Goal: Task Accomplishment & Management: Use online tool/utility

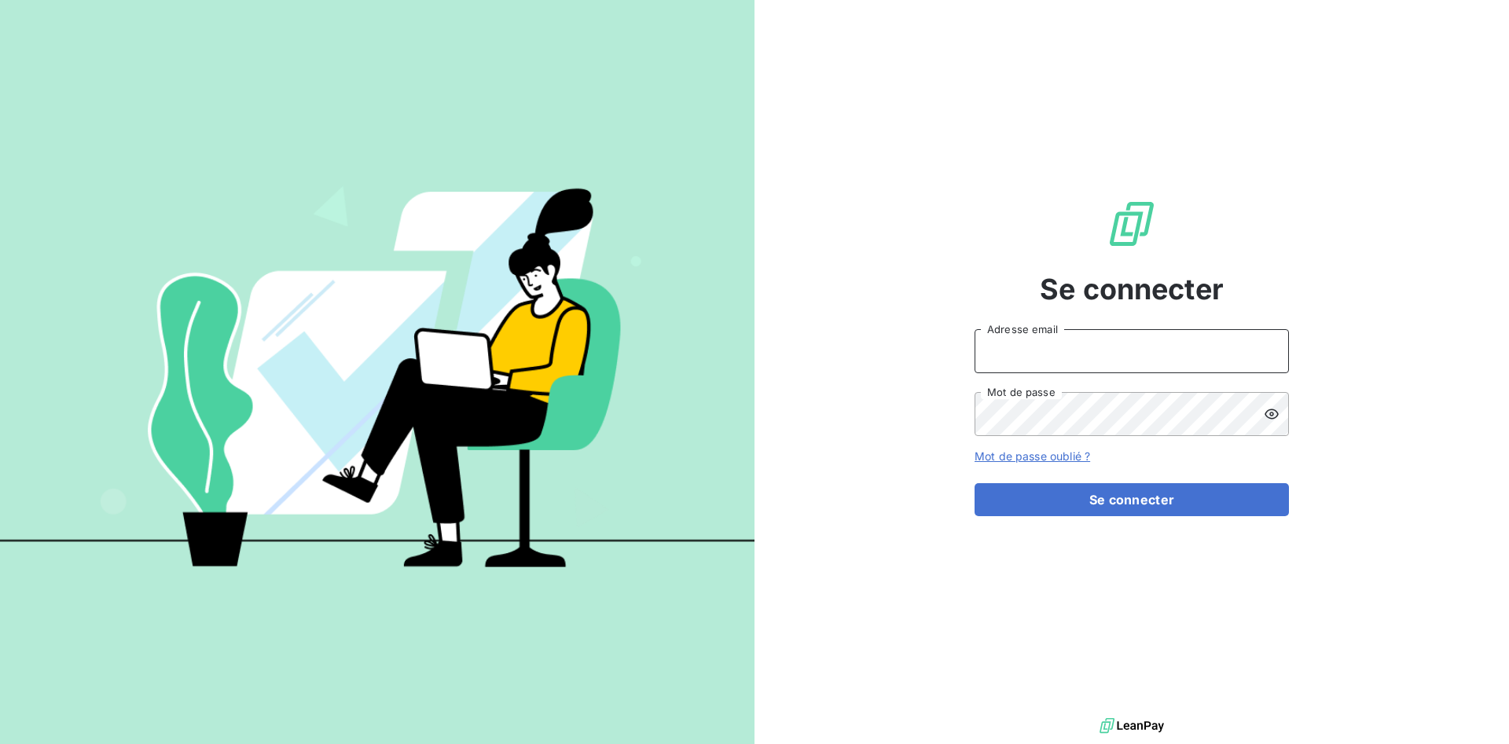
click at [1061, 362] on input "Adresse email" at bounding box center [1132, 351] width 314 height 44
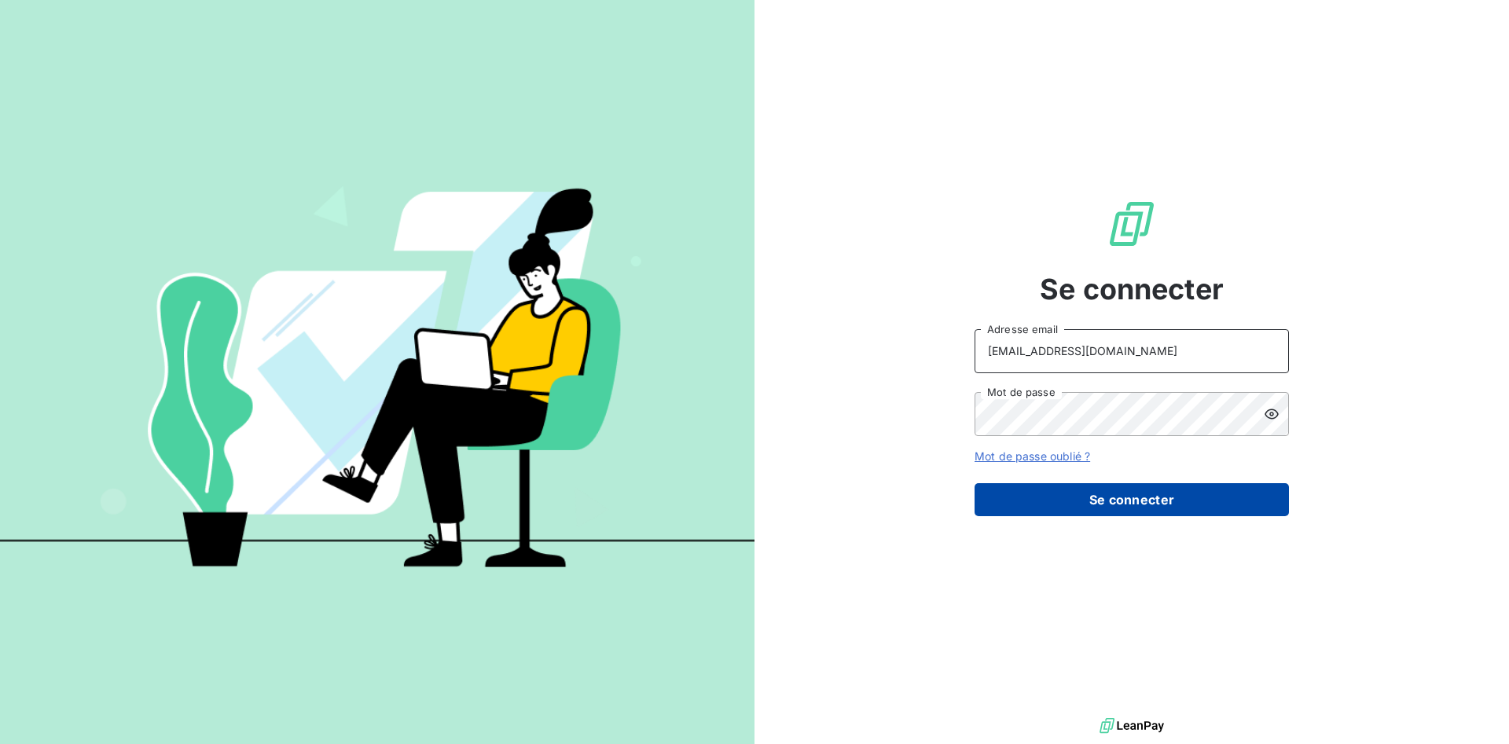
type input "[EMAIL_ADDRESS][DOMAIN_NAME]"
click at [1052, 494] on button "Se connecter" at bounding box center [1132, 499] width 314 height 33
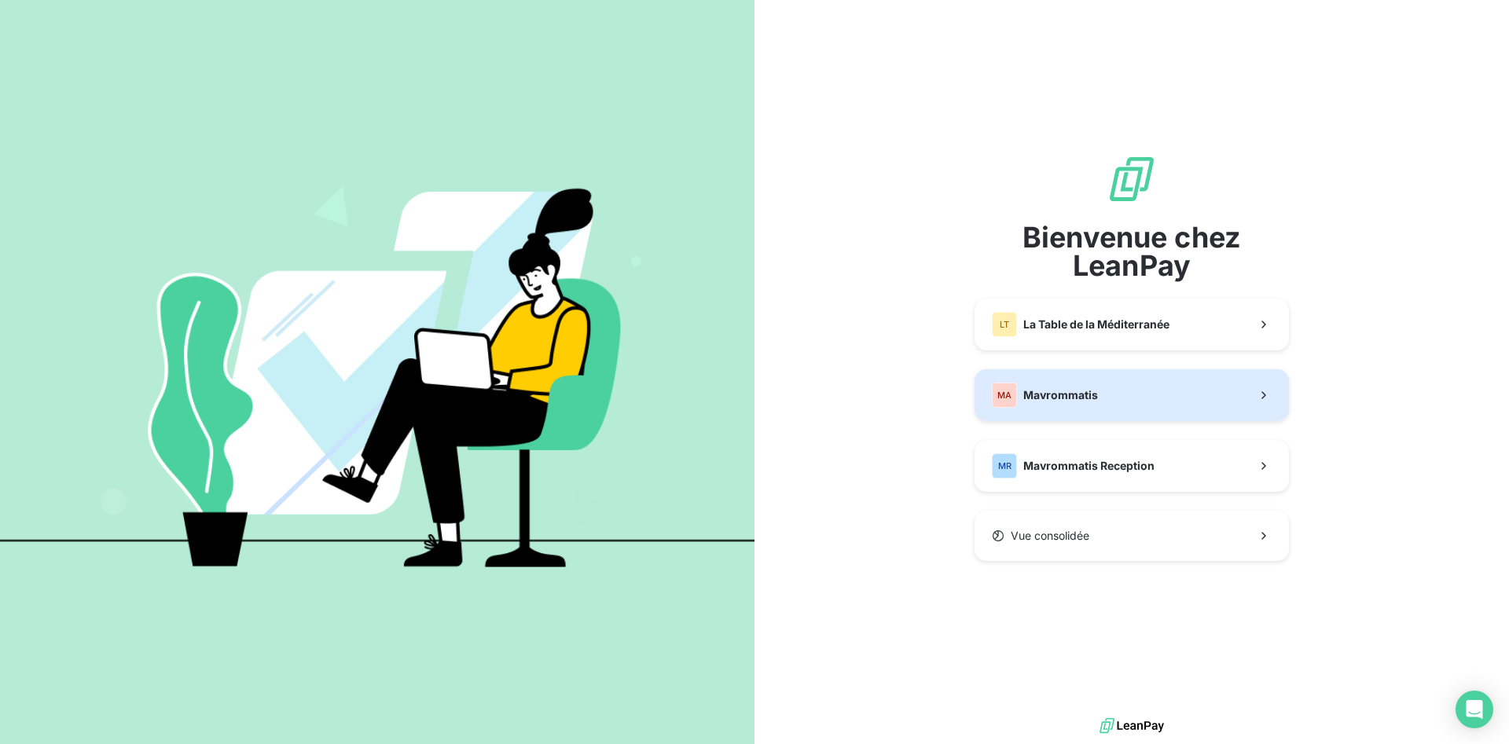
click at [1111, 396] on button "MA Mavrommatis" at bounding box center [1132, 395] width 314 height 52
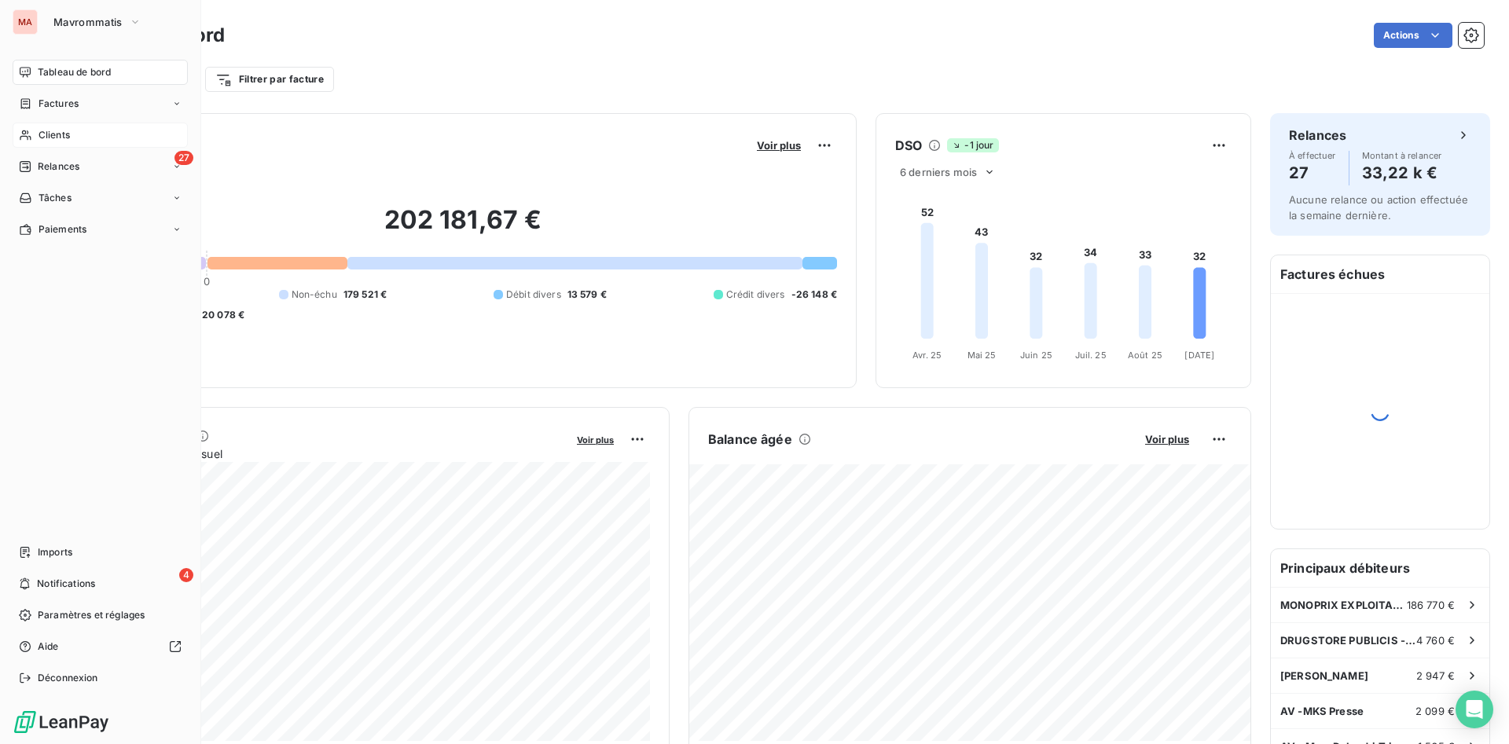
click at [46, 133] on span "Clients" at bounding box center [54, 135] width 31 height 14
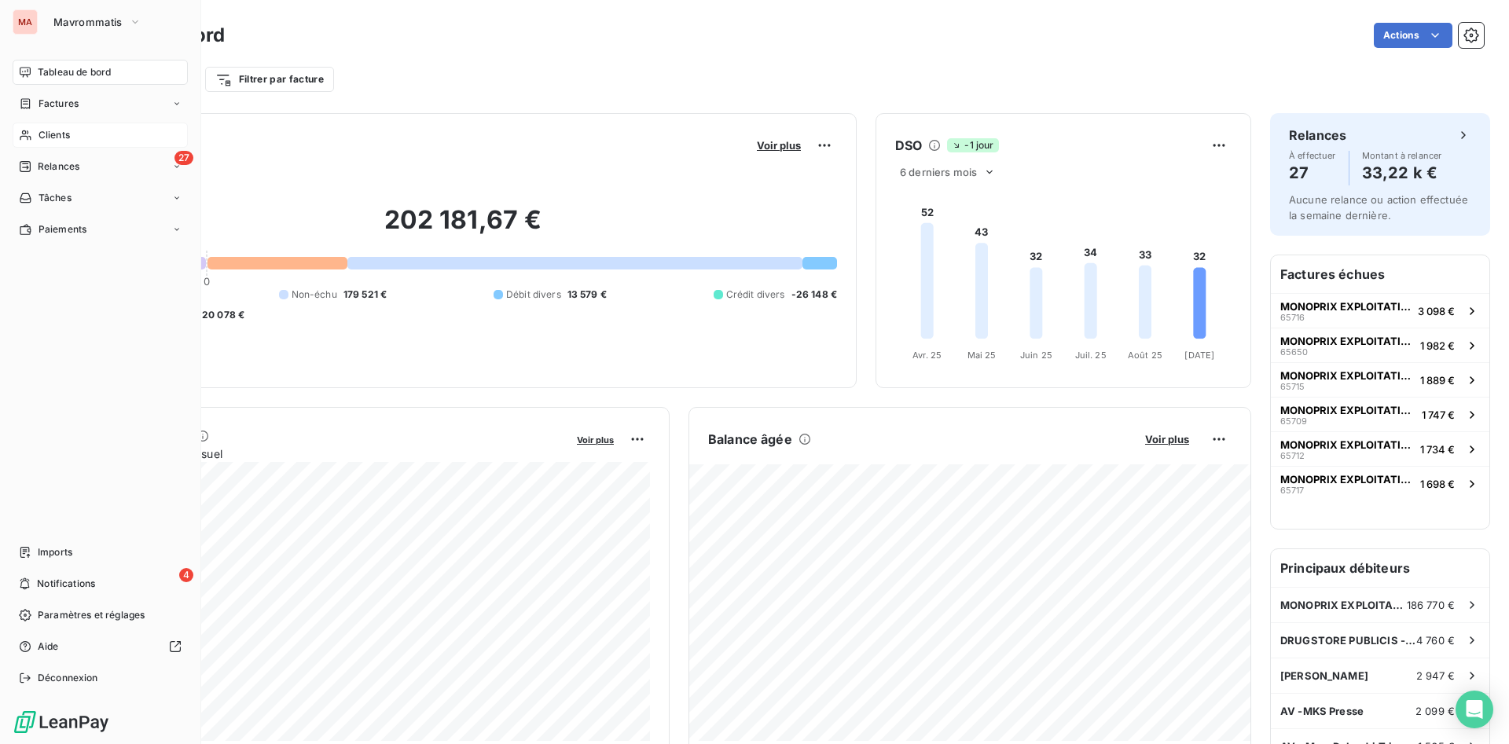
click at [39, 130] on span "Clients" at bounding box center [54, 135] width 31 height 14
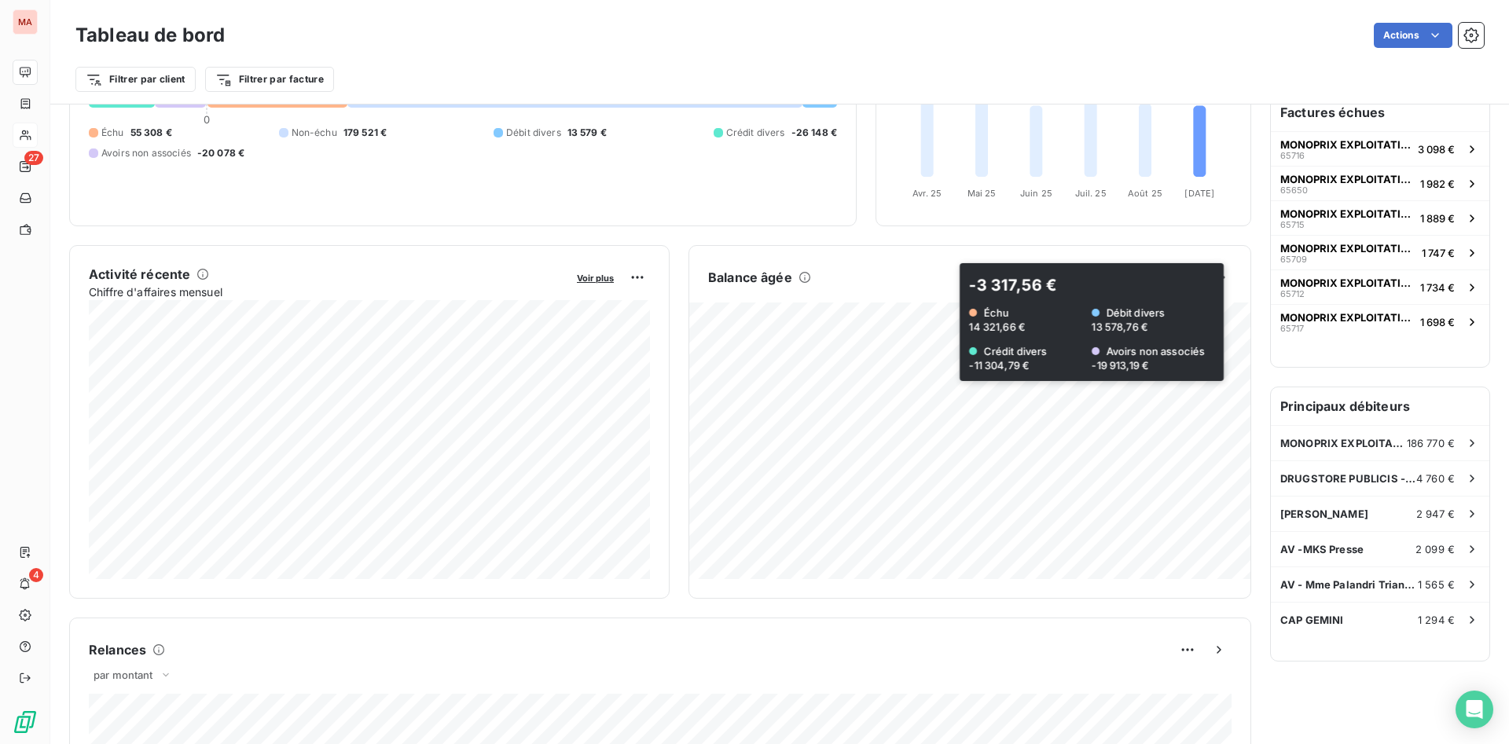
scroll to position [81, 0]
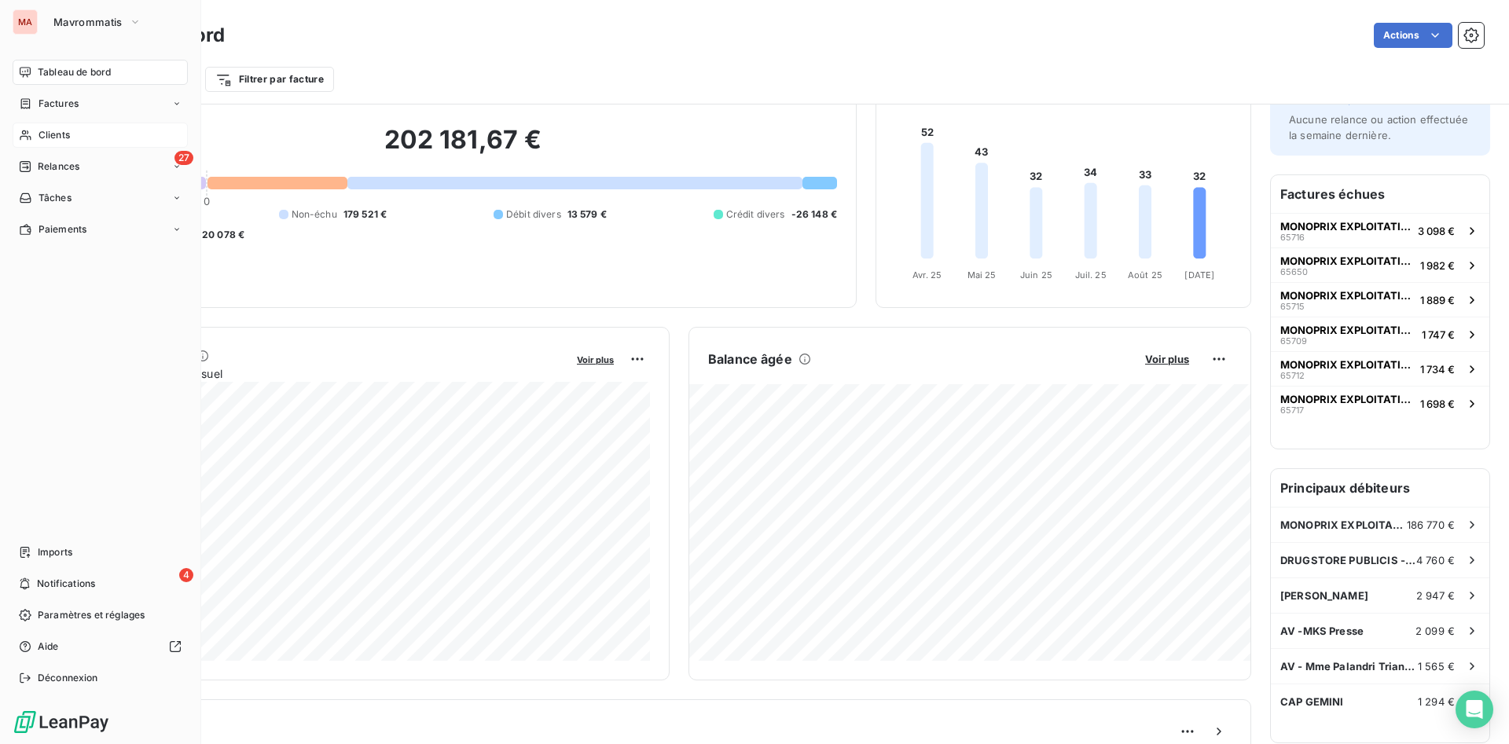
click at [53, 134] on span "Clients" at bounding box center [54, 135] width 31 height 14
click at [61, 138] on span "Clients" at bounding box center [54, 135] width 31 height 14
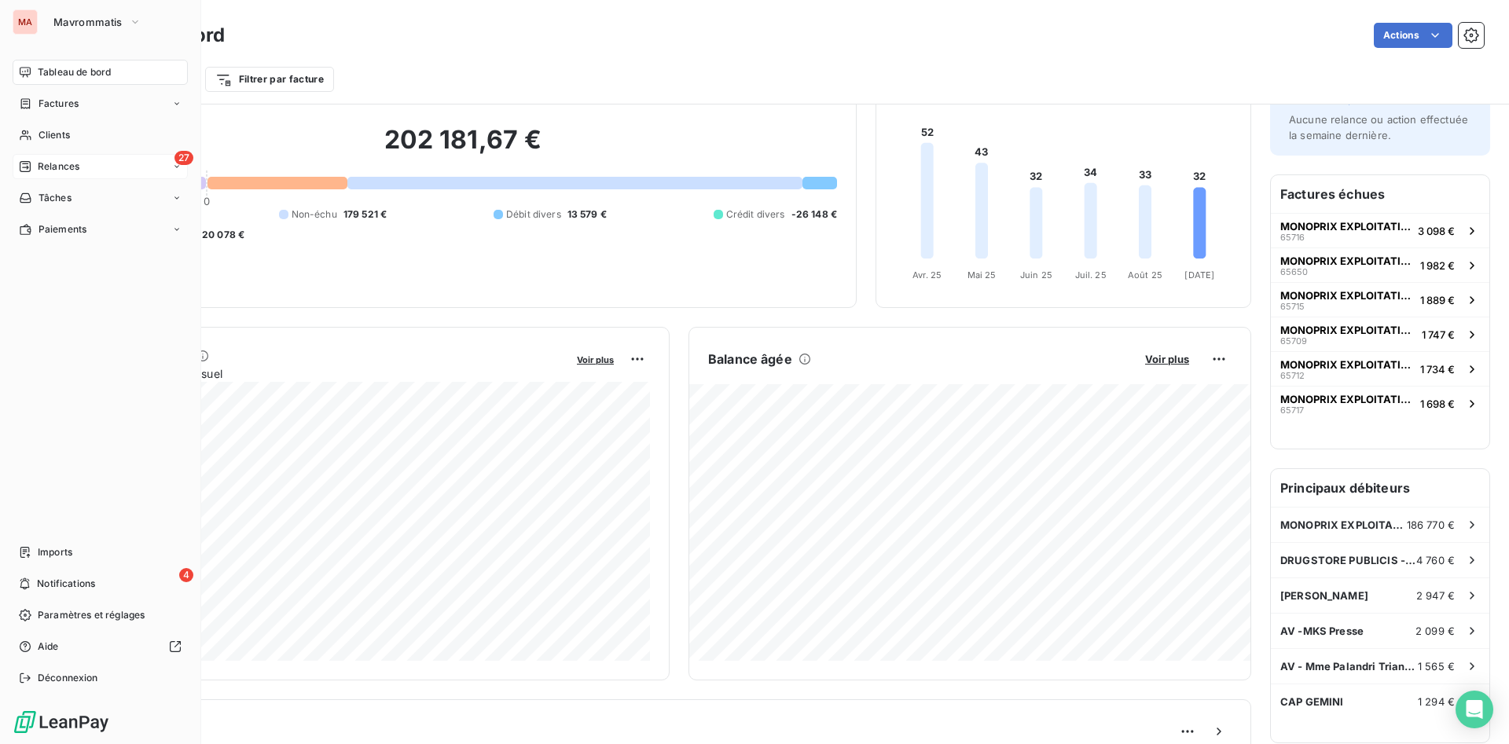
click at [73, 164] on span "Relances" at bounding box center [59, 167] width 42 height 14
click at [55, 141] on span "Clients" at bounding box center [54, 135] width 31 height 14
click at [54, 134] on span "Clients" at bounding box center [54, 135] width 31 height 14
click at [60, 108] on span "Factures" at bounding box center [59, 104] width 40 height 14
click at [60, 137] on span "Factures" at bounding box center [58, 135] width 40 height 14
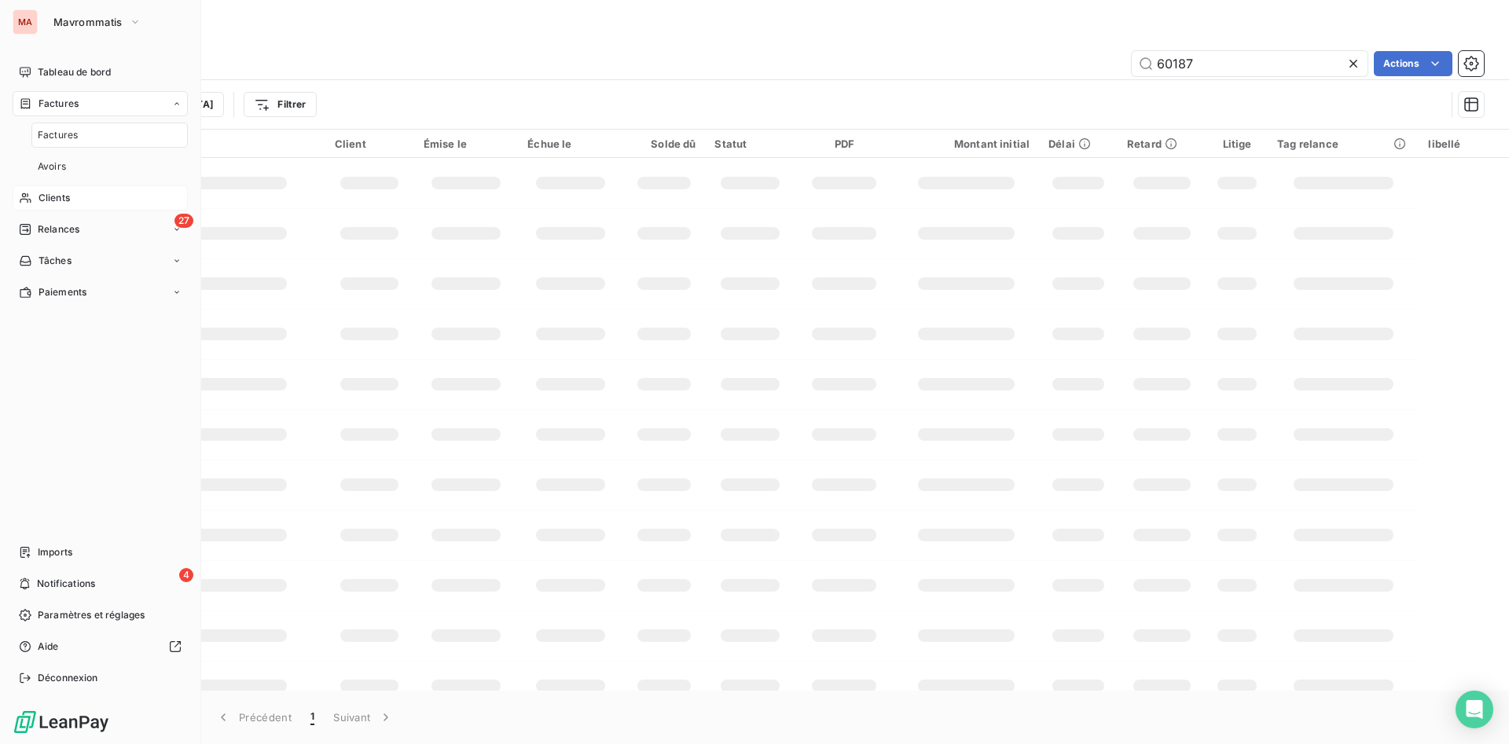
click at [51, 195] on span "Clients" at bounding box center [54, 198] width 31 height 14
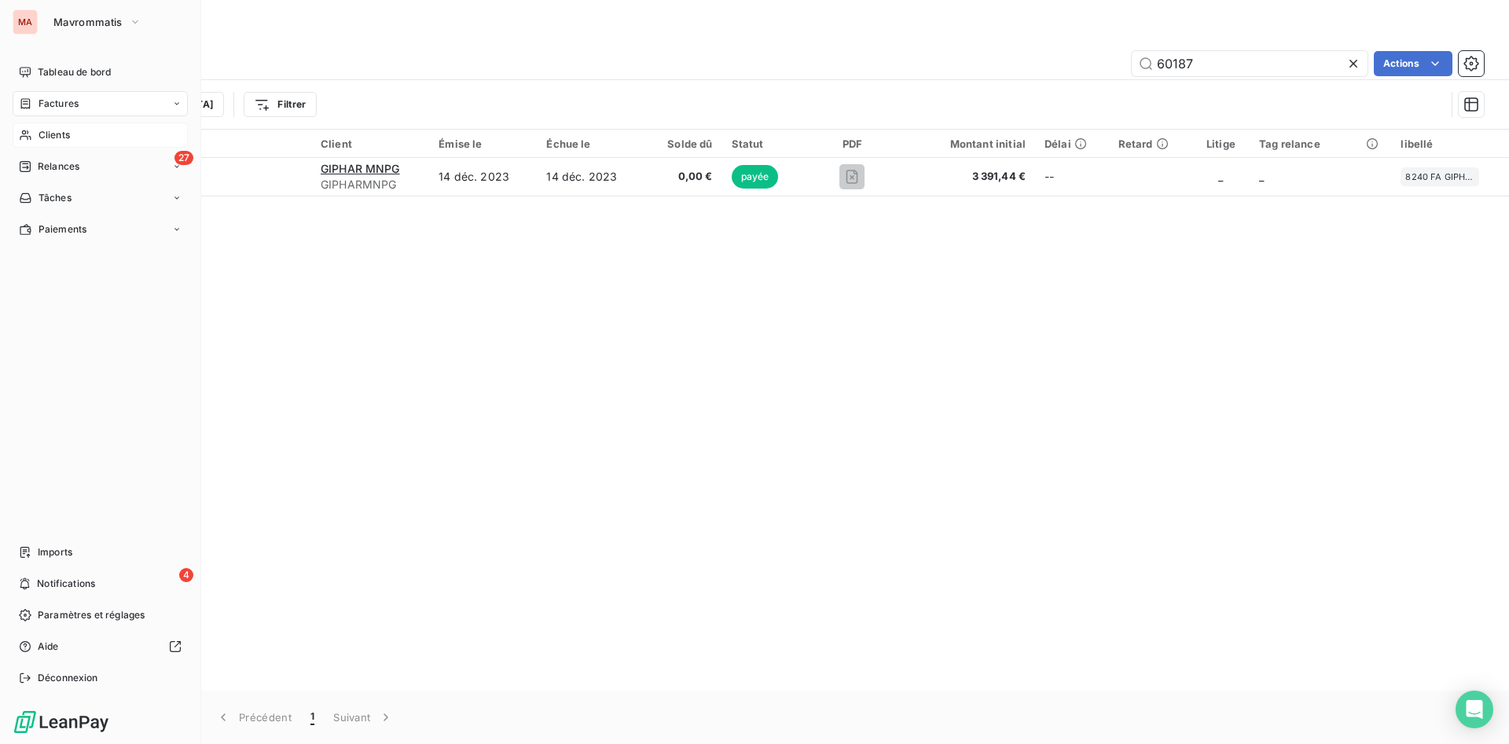
click at [45, 137] on span "Clients" at bounding box center [54, 135] width 31 height 14
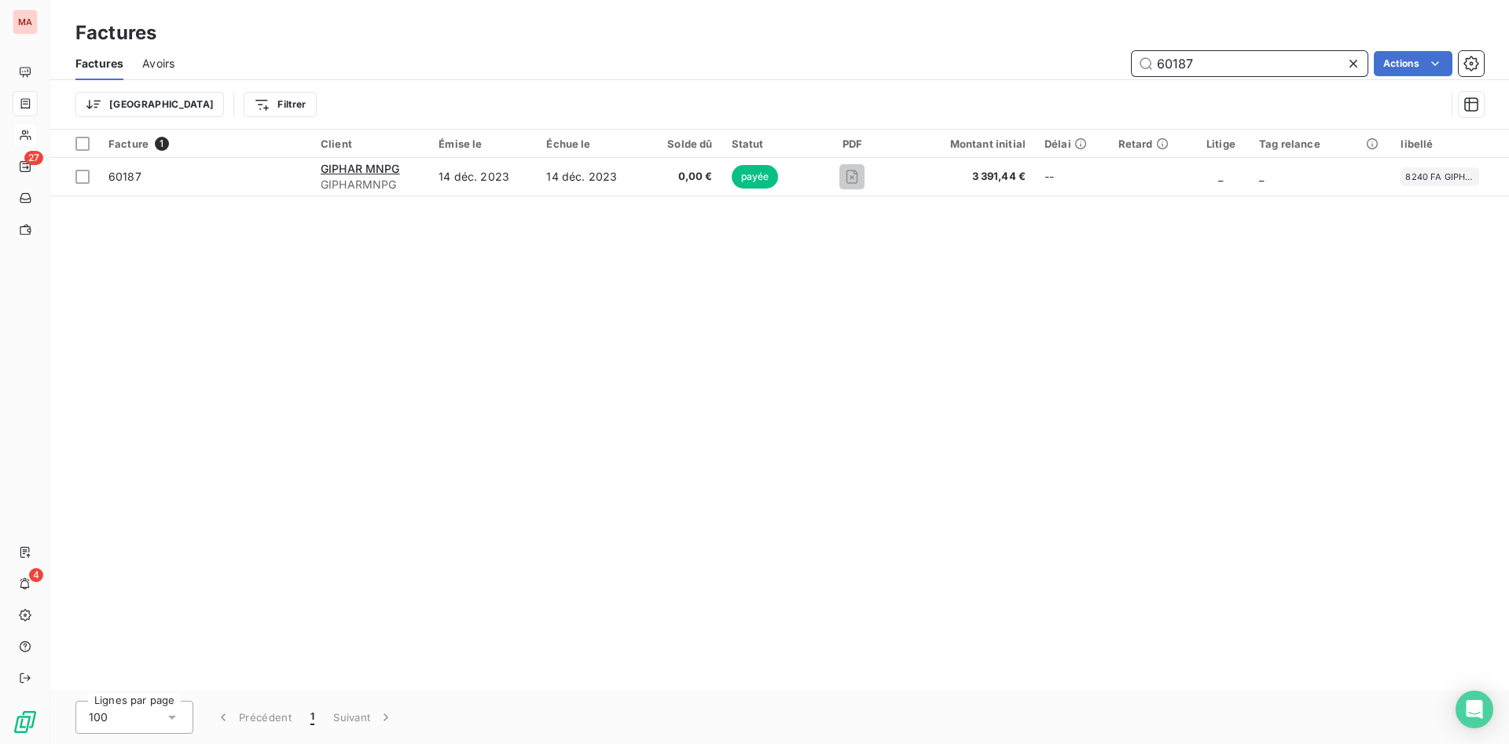
drag, startPoint x: 1204, startPoint y: 60, endPoint x: 991, endPoint y: 58, distance: 213.0
click at [1132, 56] on input "60187" at bounding box center [1250, 63] width 236 height 25
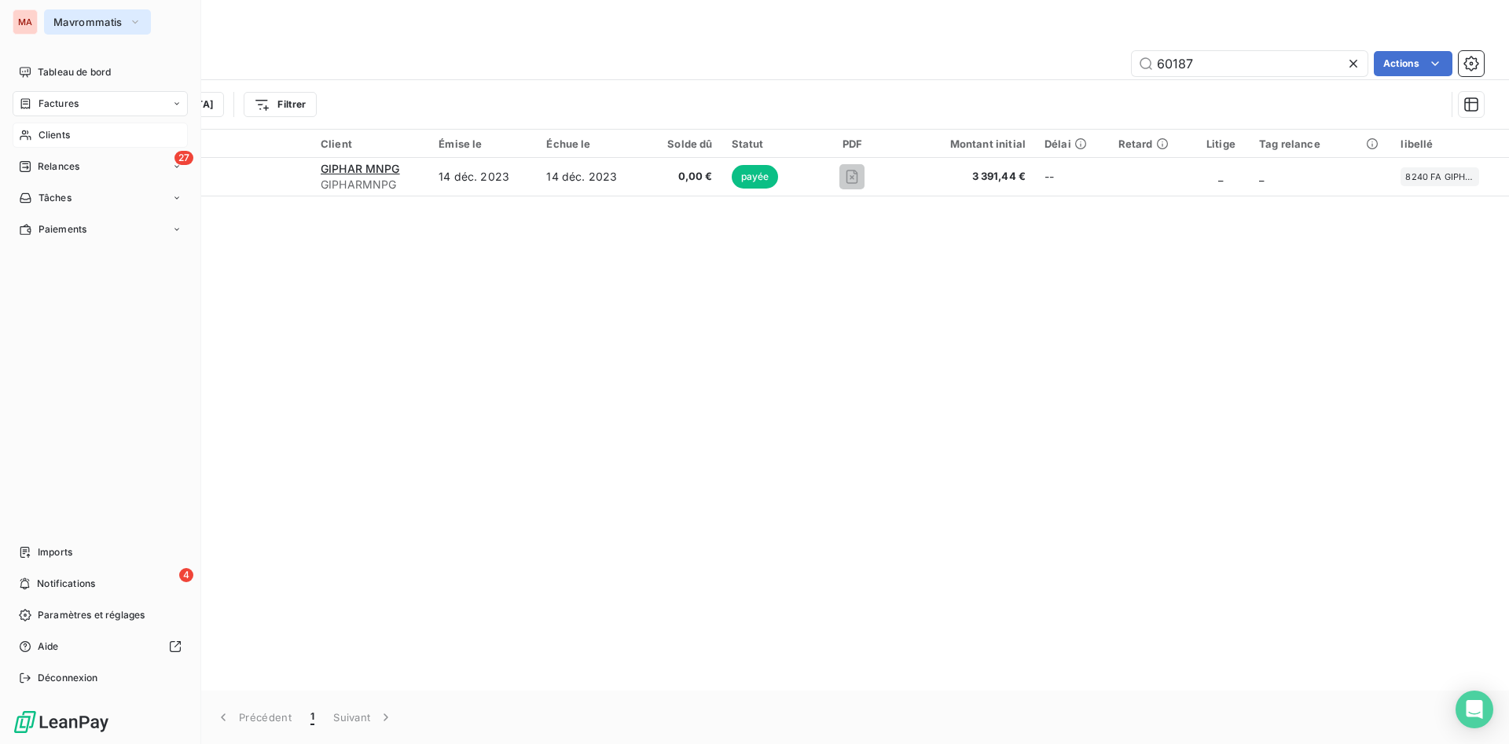
click at [142, 22] on button "Mavrommatis" at bounding box center [97, 21] width 107 height 25
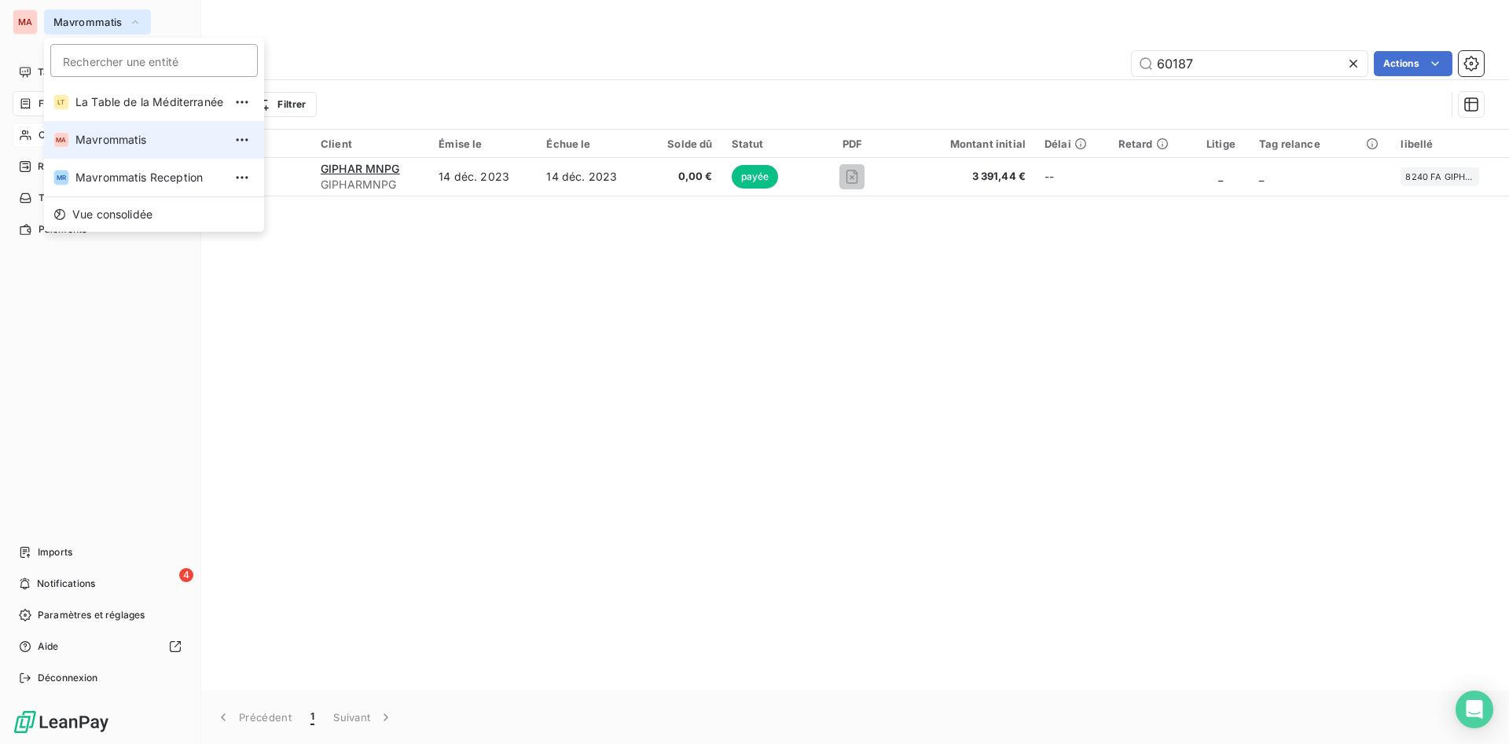
click at [142, 22] on button "Mavrommatis" at bounding box center [97, 21] width 107 height 25
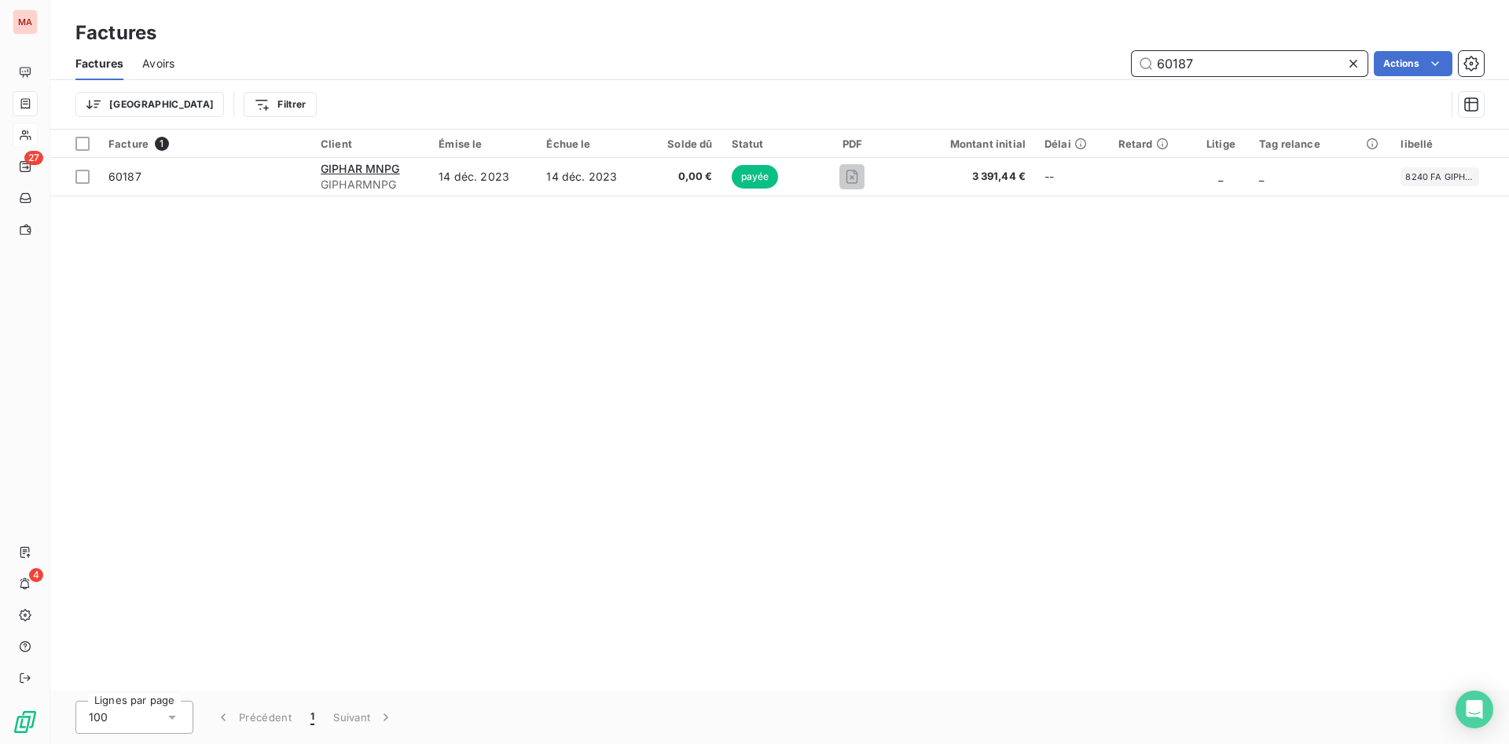
drag, startPoint x: 1235, startPoint y: 70, endPoint x: 1052, endPoint y: 77, distance: 183.3
click at [1132, 76] on input "60187" at bounding box center [1250, 63] width 236 height 25
type input "monoprix"
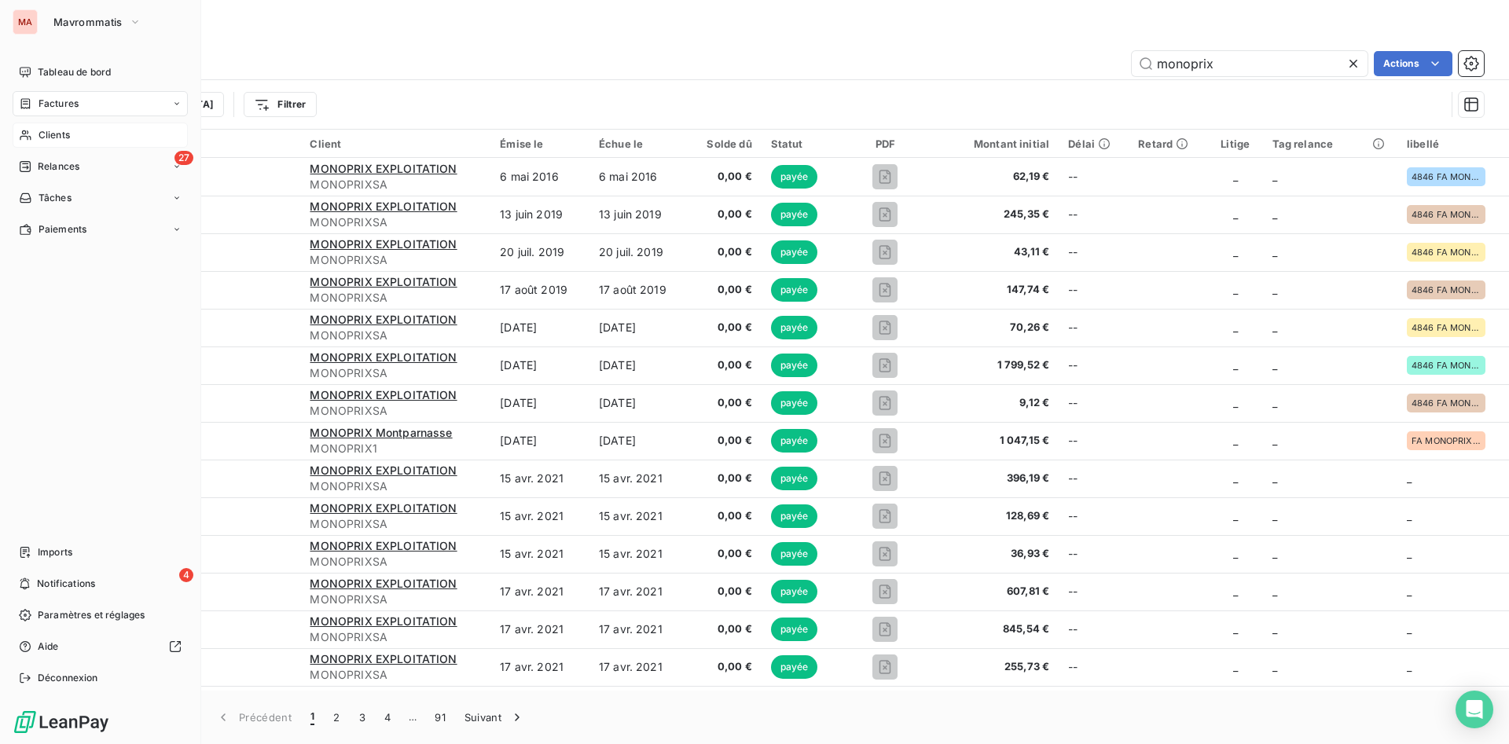
click at [49, 137] on span "Clients" at bounding box center [54, 135] width 31 height 14
click at [54, 132] on span "Clients" at bounding box center [54, 135] width 31 height 14
click at [51, 138] on span "Clients" at bounding box center [54, 135] width 31 height 14
